Goal: Find specific page/section: Find specific page/section

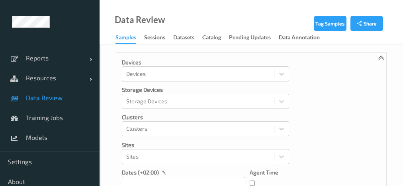
scroll to position [15890, 0]
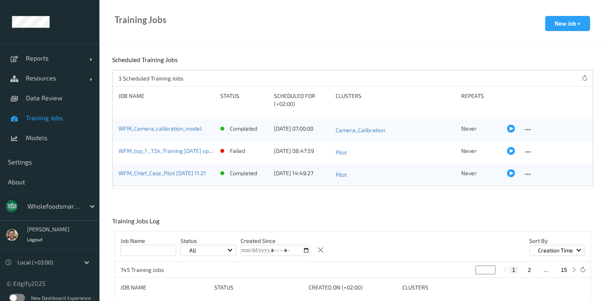
click at [63, 211] on div "wholefoodsmarket" at bounding box center [54, 206] width 62 height 13
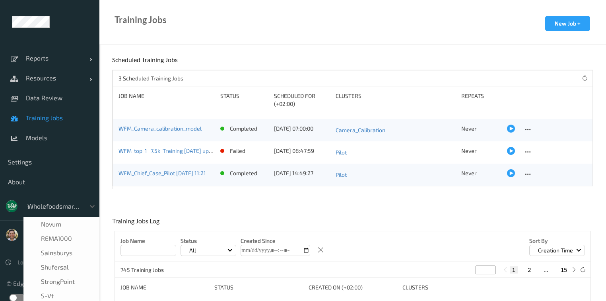
scroll to position [10, 0]
type input "shu"
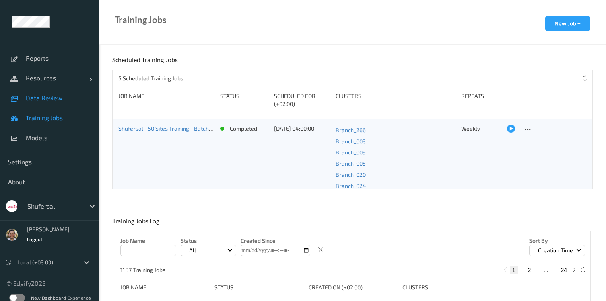
click at [36, 96] on span "Data Review" at bounding box center [59, 98] width 66 height 8
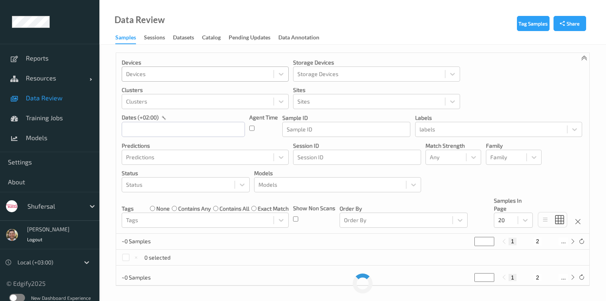
click at [140, 72] on div at bounding box center [198, 74] width 144 height 10
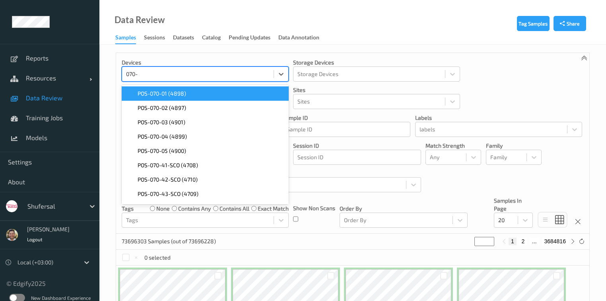
type input "070-0"
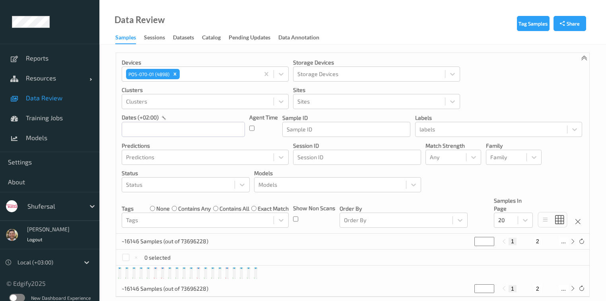
click at [410, 37] on div "Data Review Samples Sessions Datasets Catalog Pending Updates Data Annotation" at bounding box center [352, 22] width 507 height 45
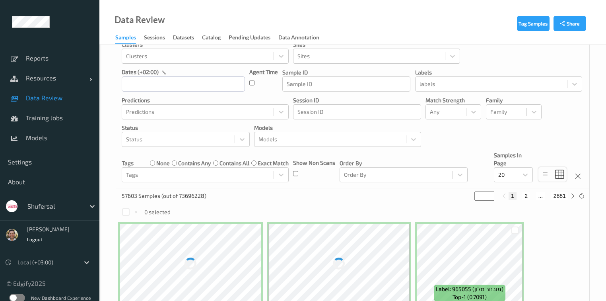
scroll to position [127, 0]
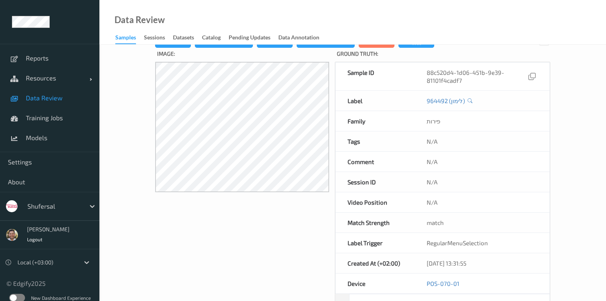
scroll to position [32, 0]
